Goal: Find specific page/section: Find specific page/section

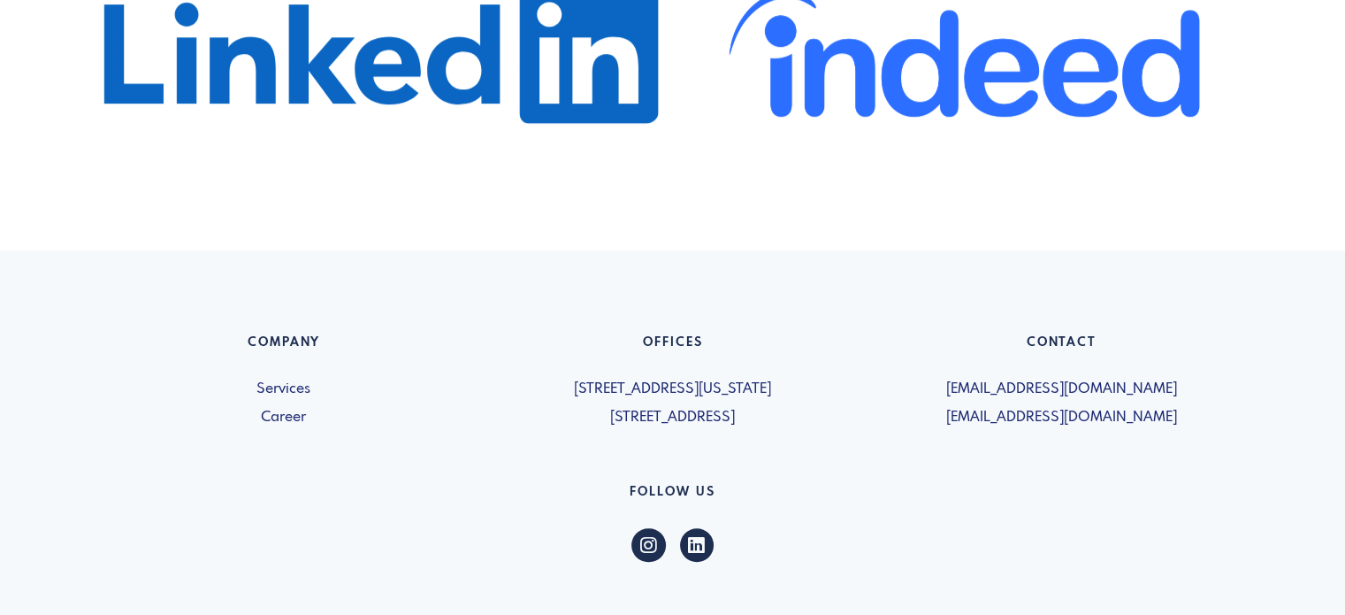
scroll to position [1327, 0]
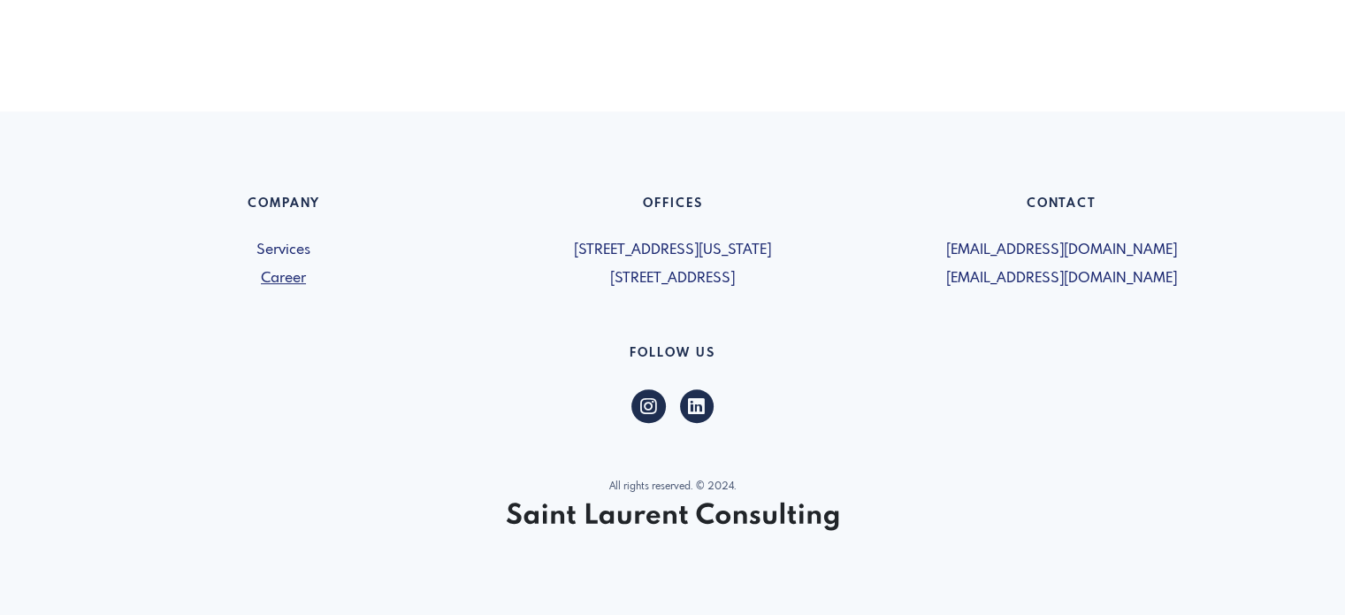
click at [297, 285] on link "Career" at bounding box center [284, 278] width 368 height 21
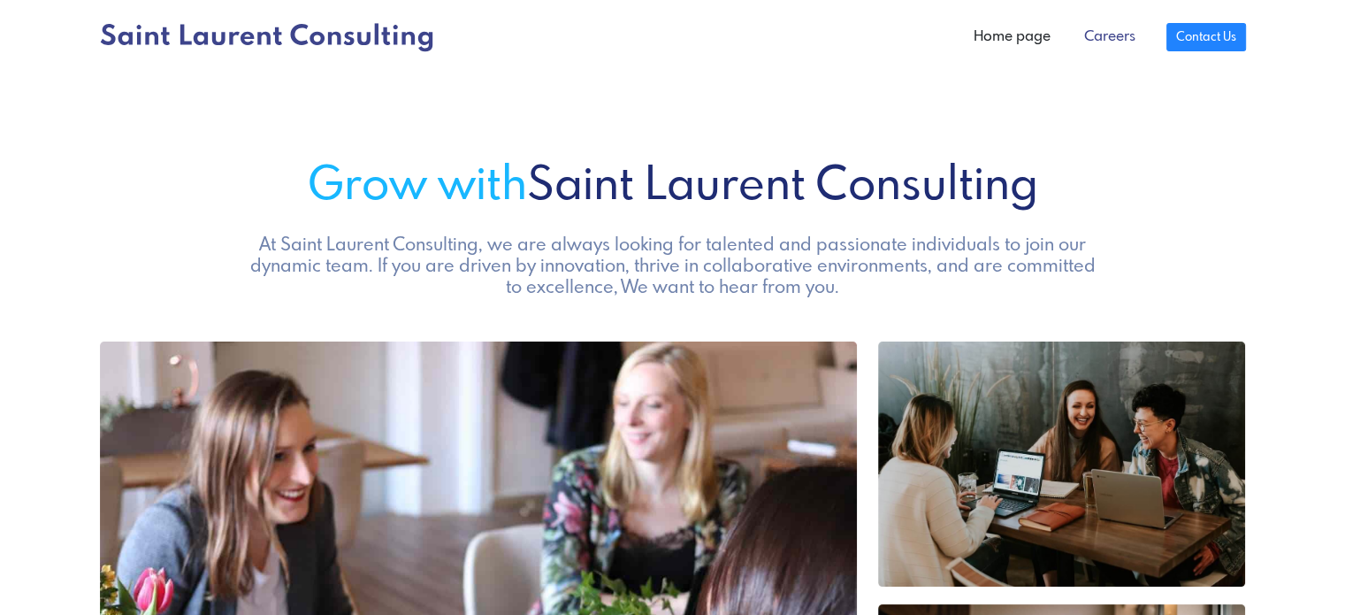
click at [1112, 27] on link "Careers" at bounding box center [1109, 36] width 85 height 35
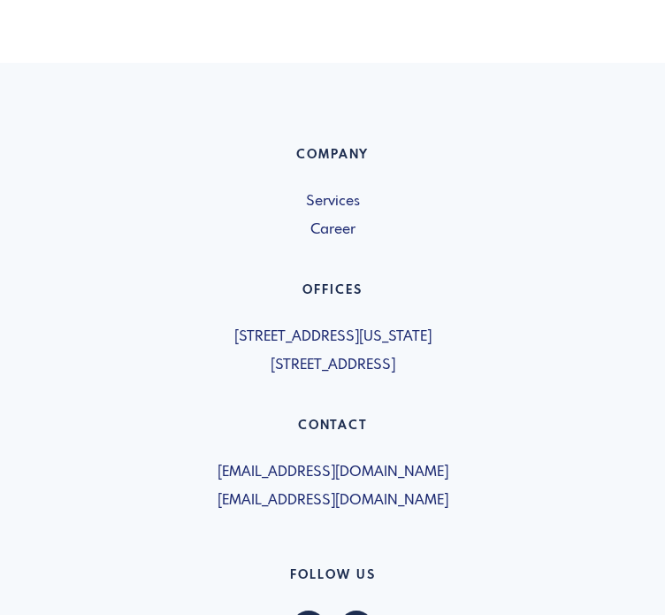
scroll to position [2062, 0]
